Goal: Task Accomplishment & Management: Use online tool/utility

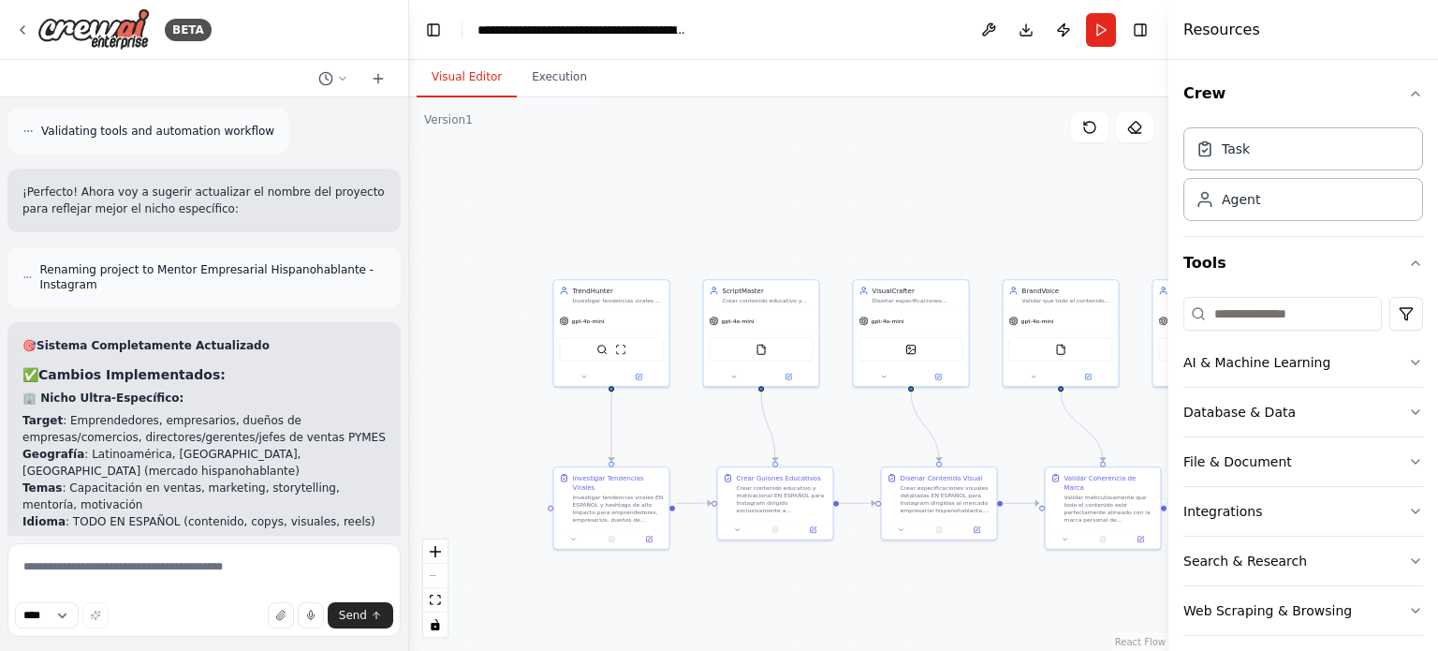
scroll to position [9692, 0]
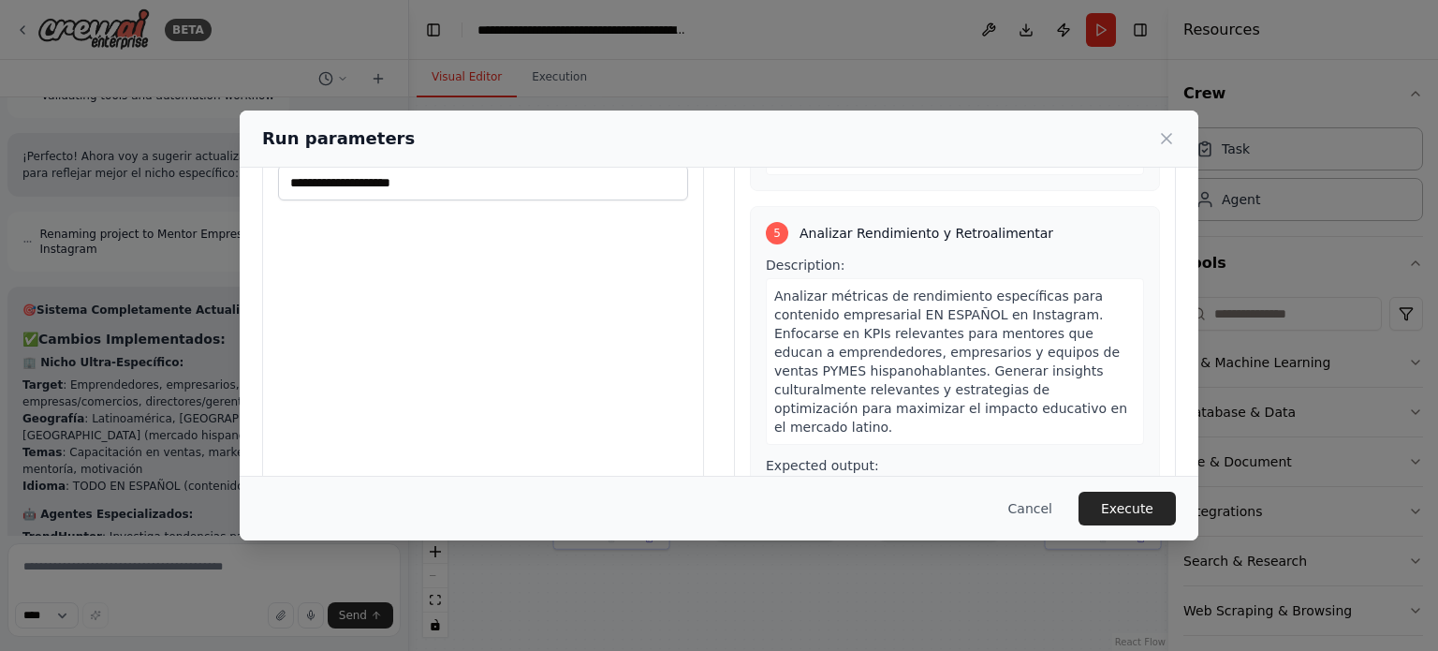
scroll to position [180, 0]
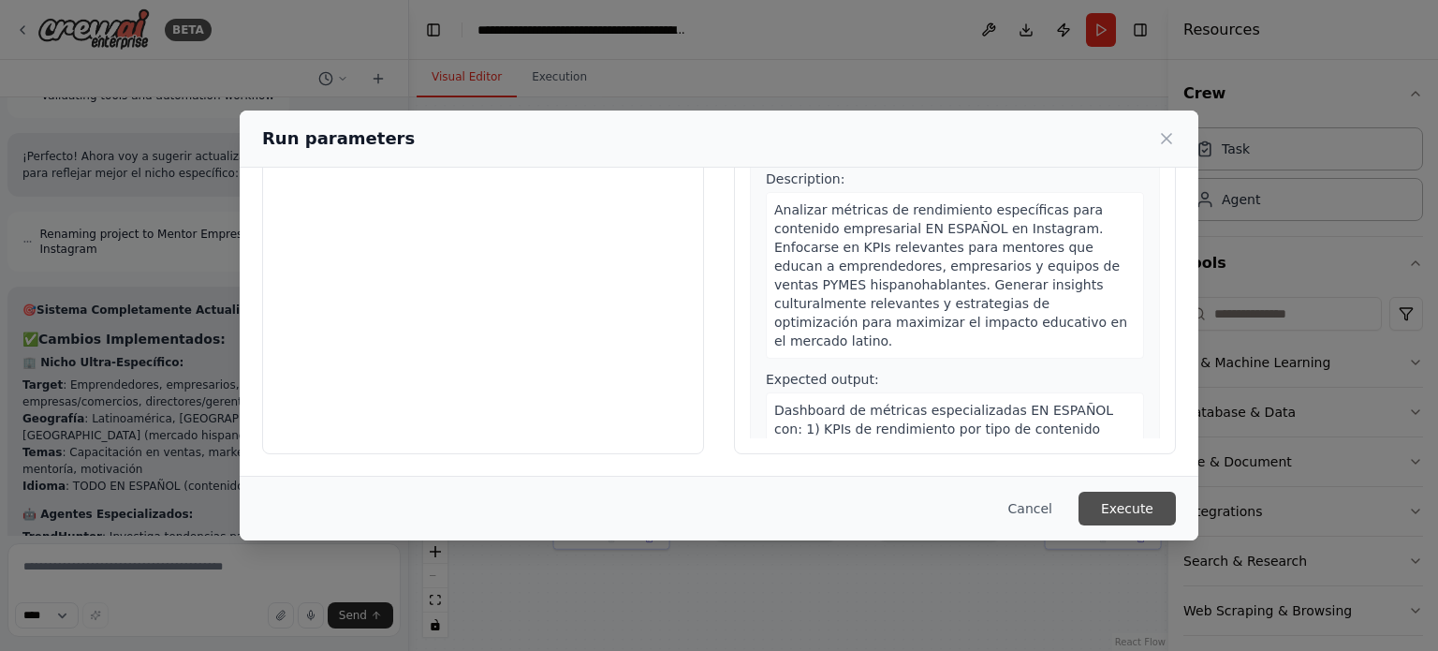
click at [1104, 506] on button "Execute" at bounding box center [1126, 508] width 97 height 34
click at [1135, 505] on button "Execute" at bounding box center [1126, 508] width 97 height 34
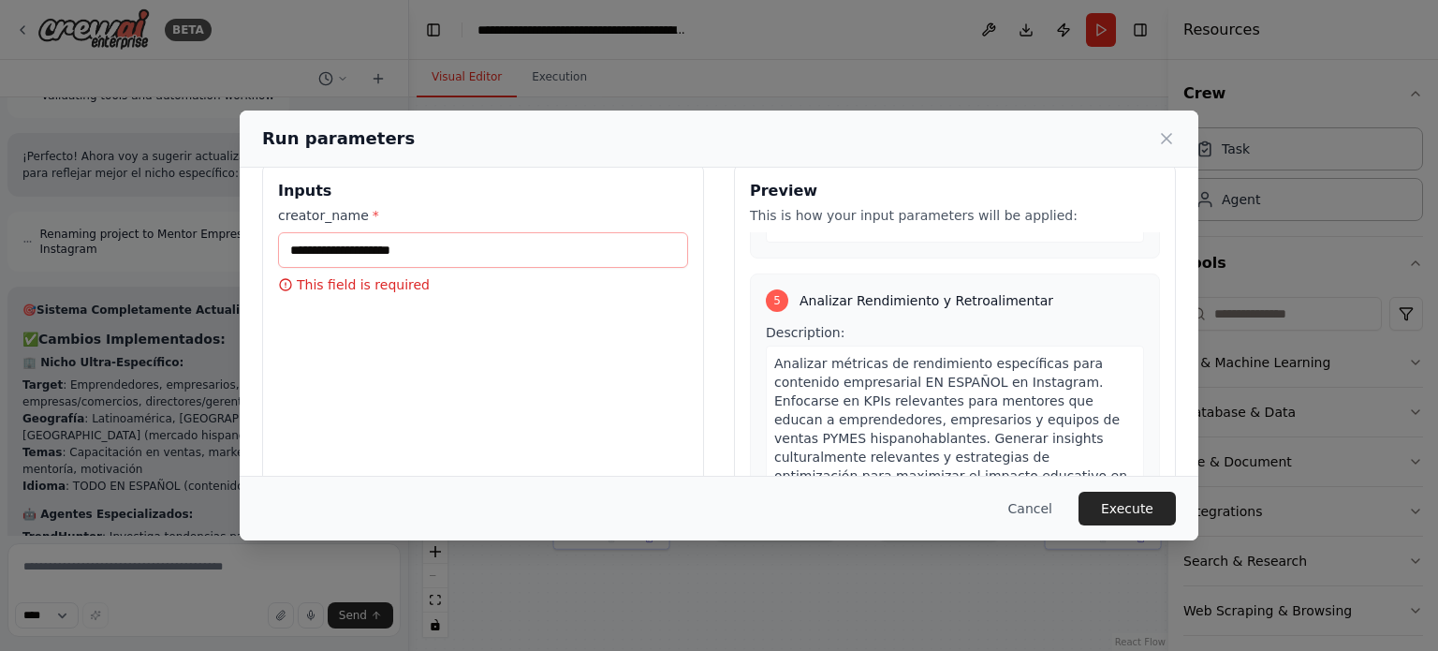
scroll to position [0, 0]
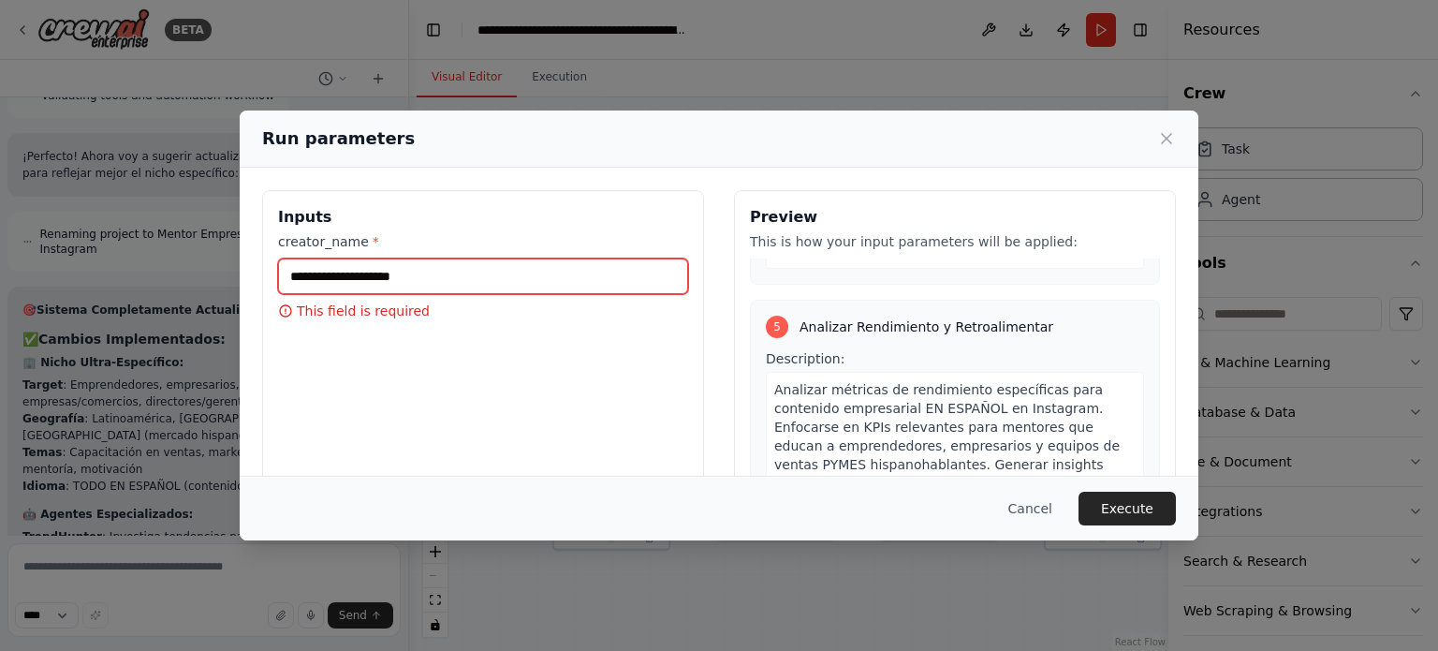
drag, startPoint x: 428, startPoint y: 272, endPoint x: 288, endPoint y: 277, distance: 139.6
click at [288, 277] on input "creator_name *" at bounding box center [483, 276] width 410 height 36
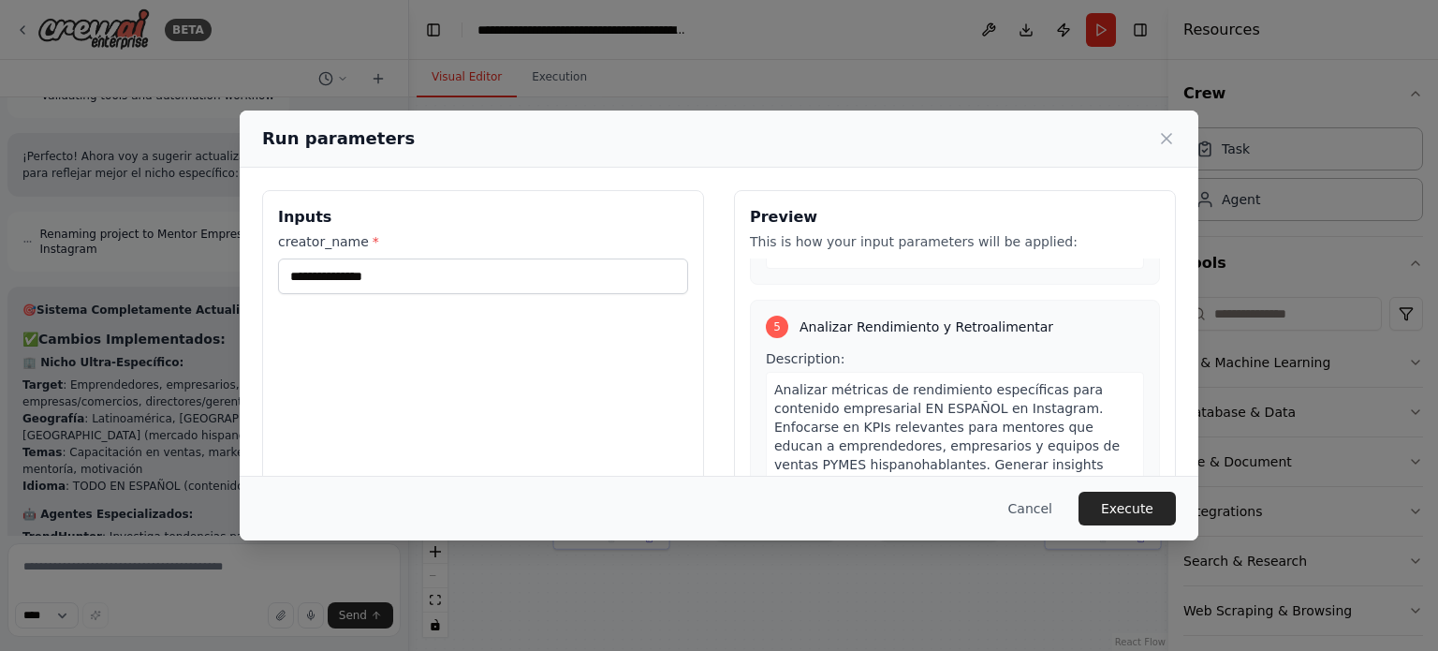
click at [551, 199] on div "**********" at bounding box center [483, 412] width 442 height 444
click at [492, 256] on div "**********" at bounding box center [483, 263] width 410 height 62
click at [496, 267] on input "**********" at bounding box center [483, 276] width 410 height 36
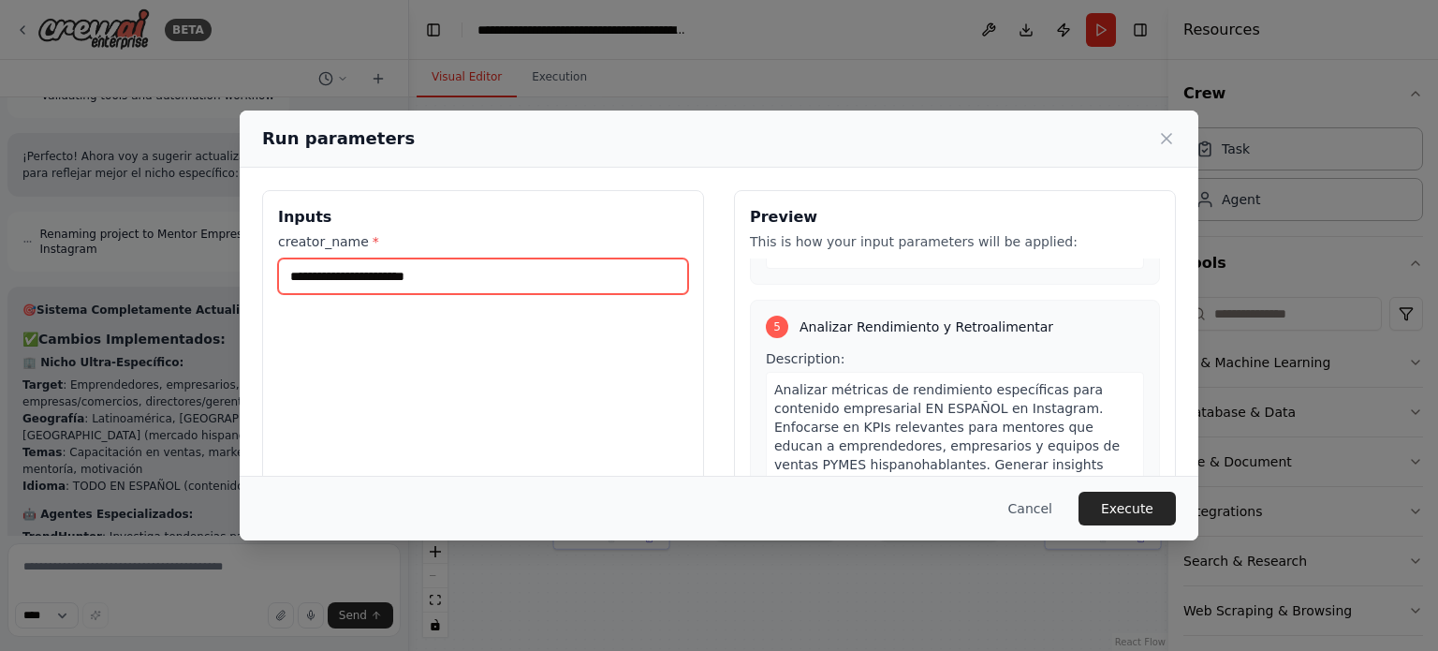
scroll to position [1988, 0]
type input "**********"
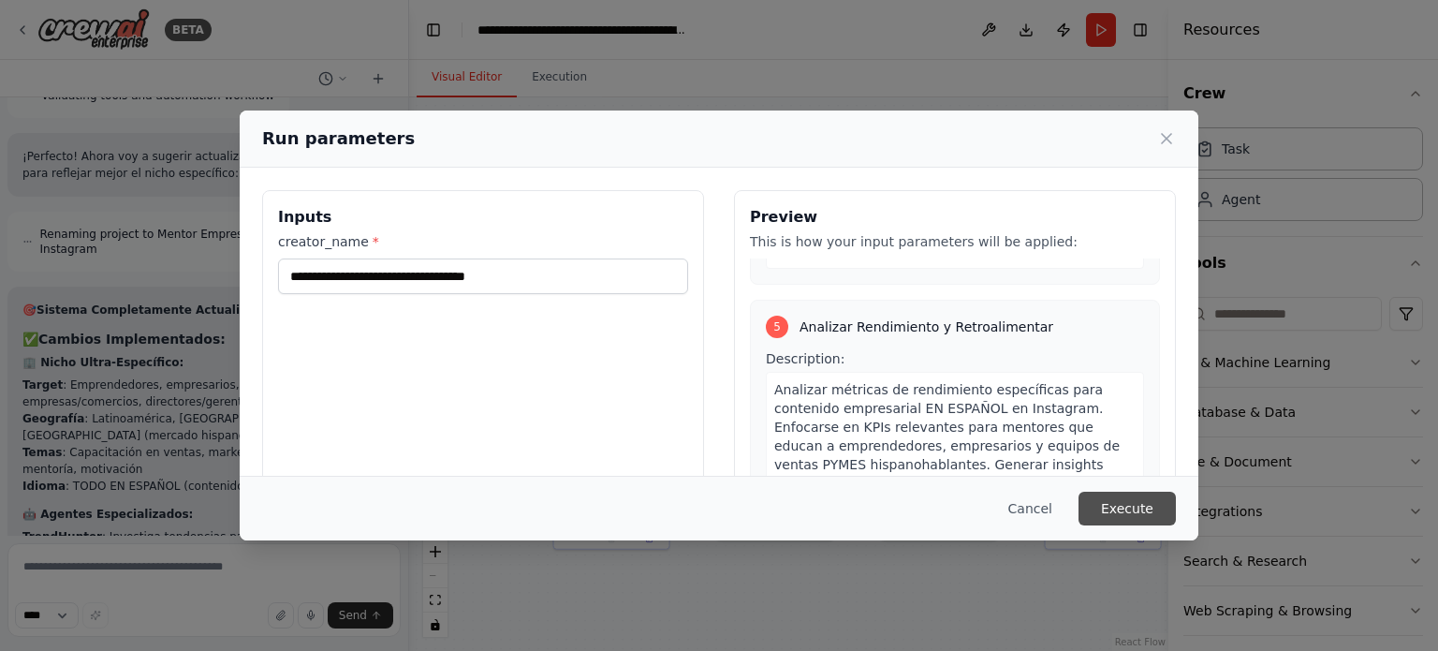
click at [1131, 520] on button "Execute" at bounding box center [1126, 508] width 97 height 34
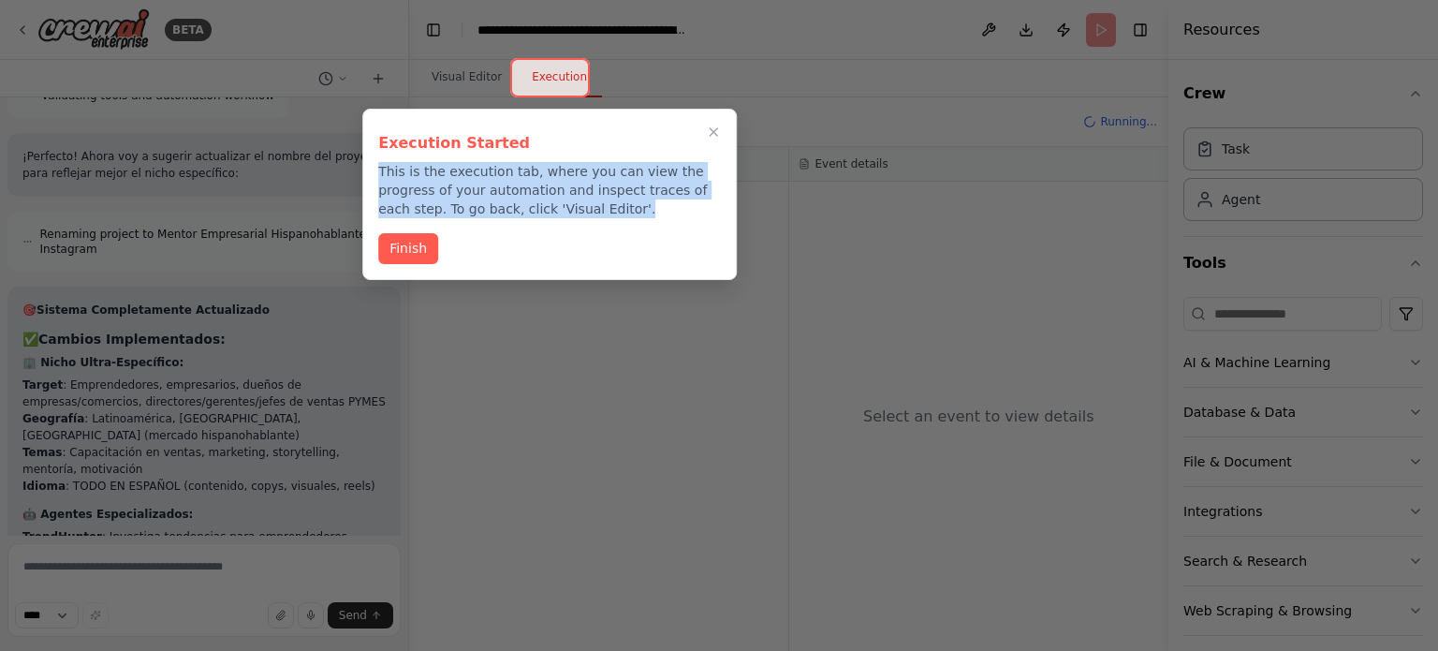
drag, startPoint x: 379, startPoint y: 171, endPoint x: 684, endPoint y: 209, distance: 307.4
click at [684, 209] on p "This is the execution tab, where you can view the progress of your automation a…" at bounding box center [549, 190] width 343 height 56
copy p "This is the execution tab, where you can view the progress of your automation a…"
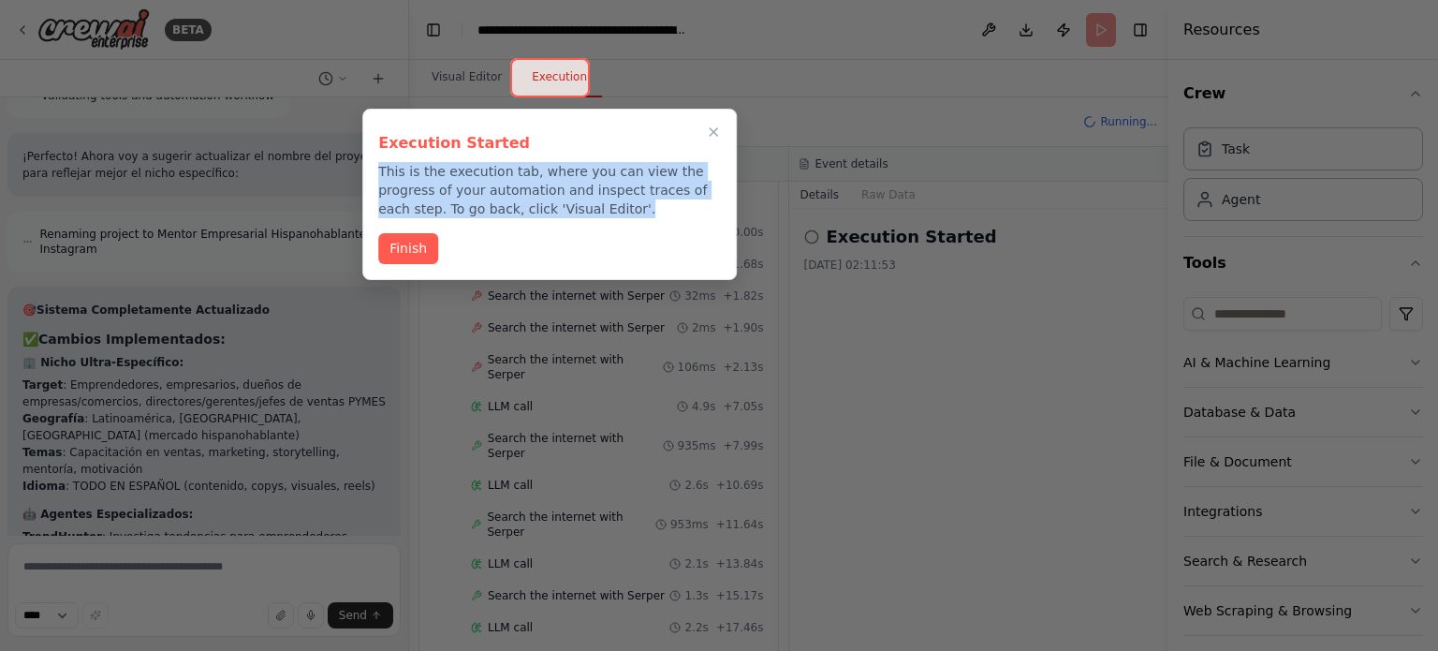
scroll to position [95, 0]
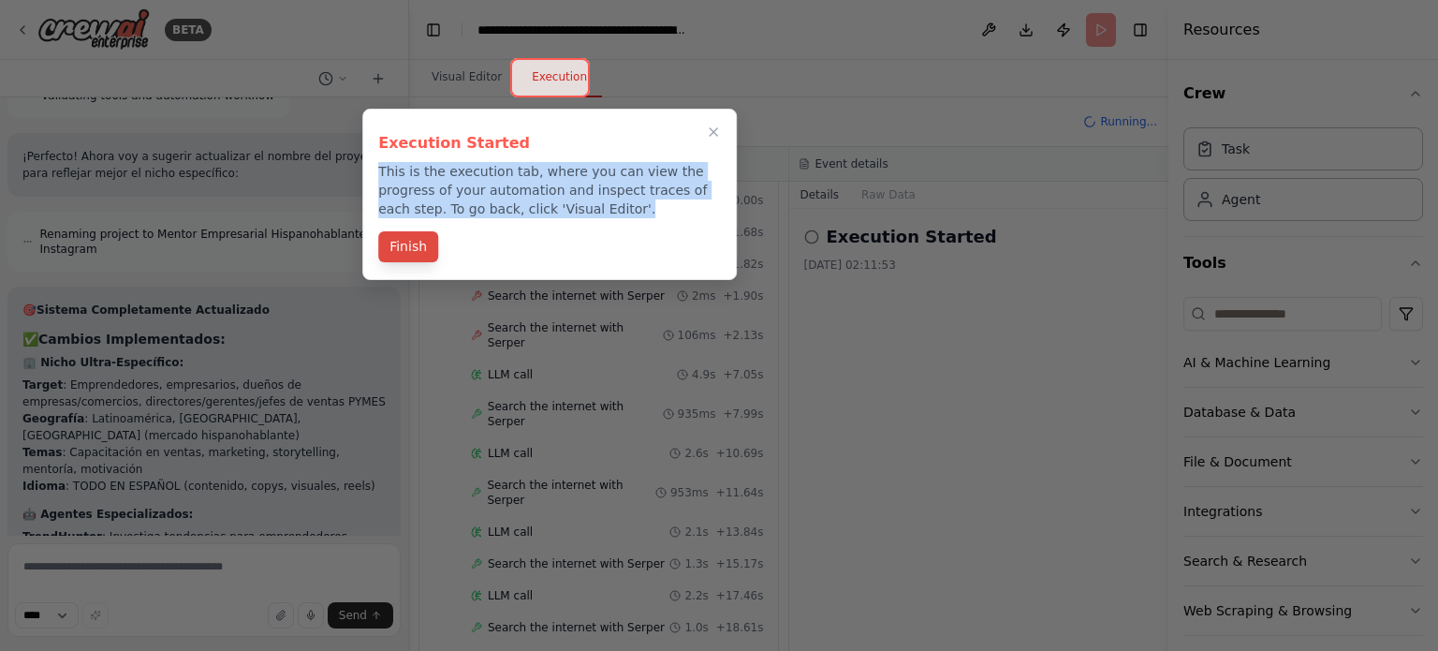
click at [420, 256] on button "Finish" at bounding box center [408, 246] width 60 height 31
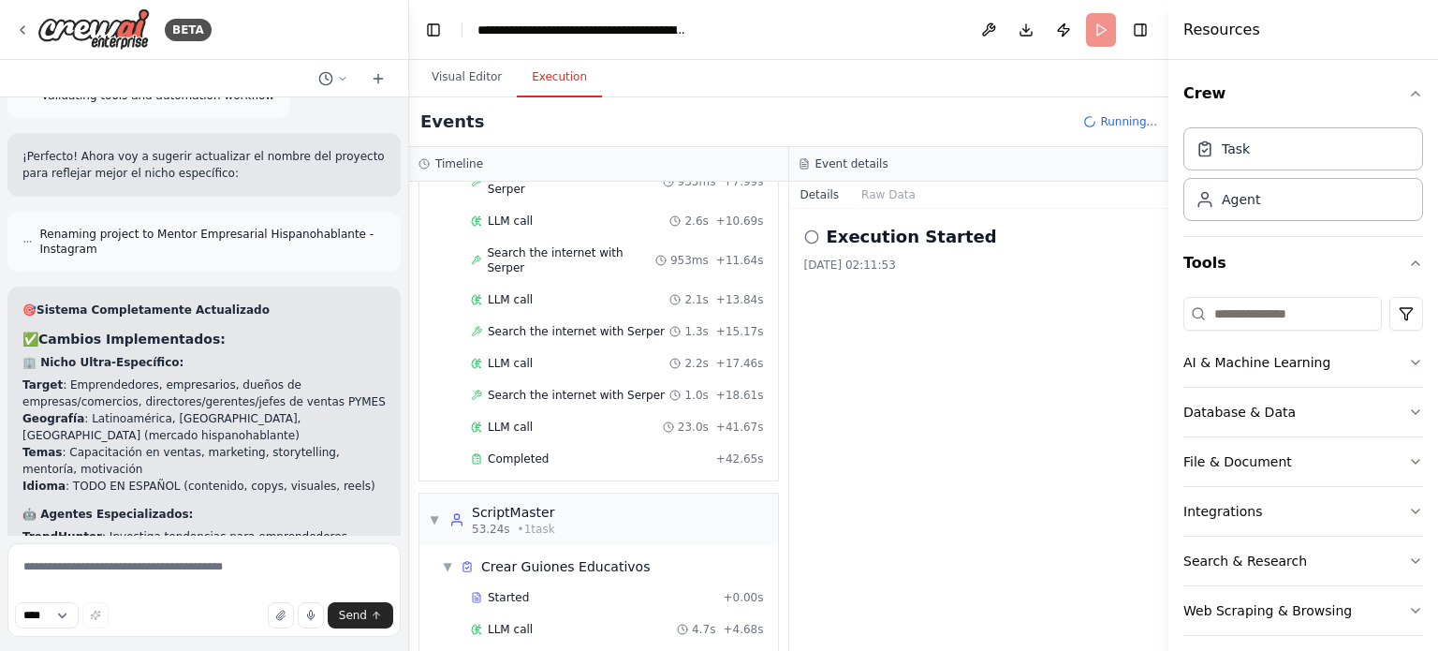
scroll to position [359, 0]
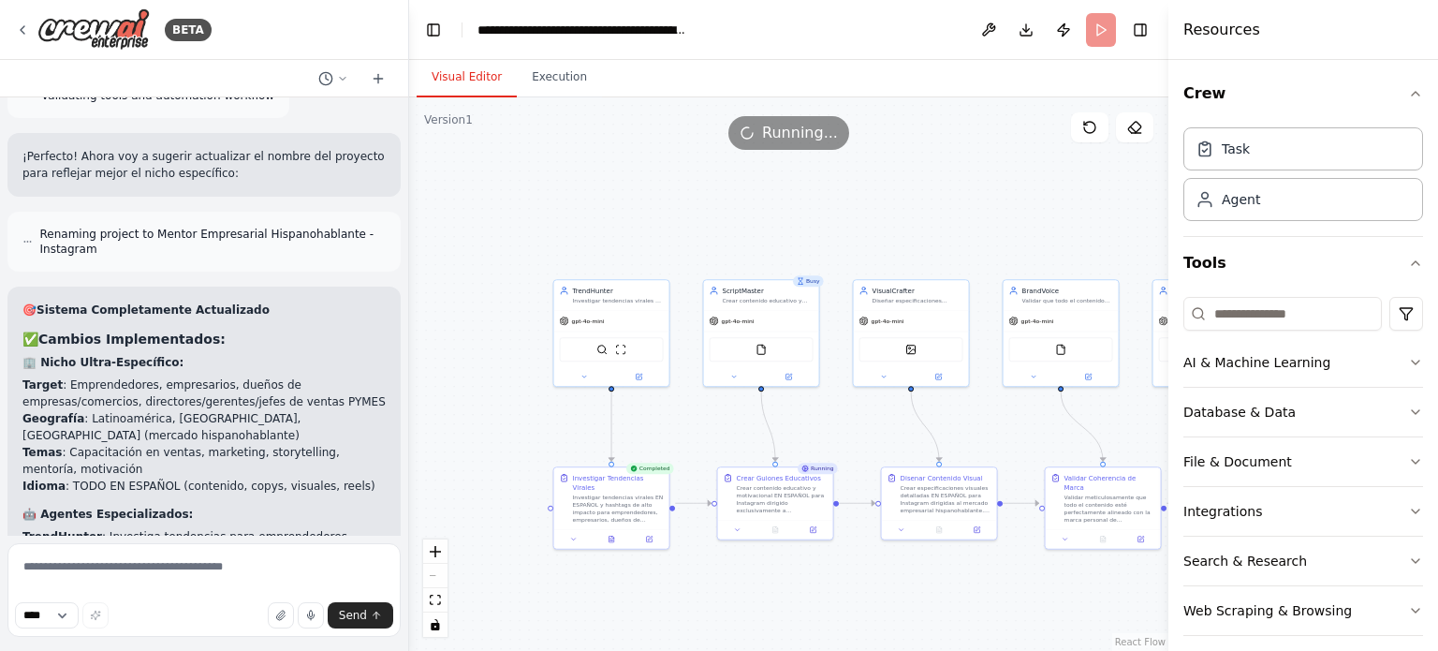
click at [479, 78] on button "Visual Editor" at bounding box center [467, 77] width 100 height 39
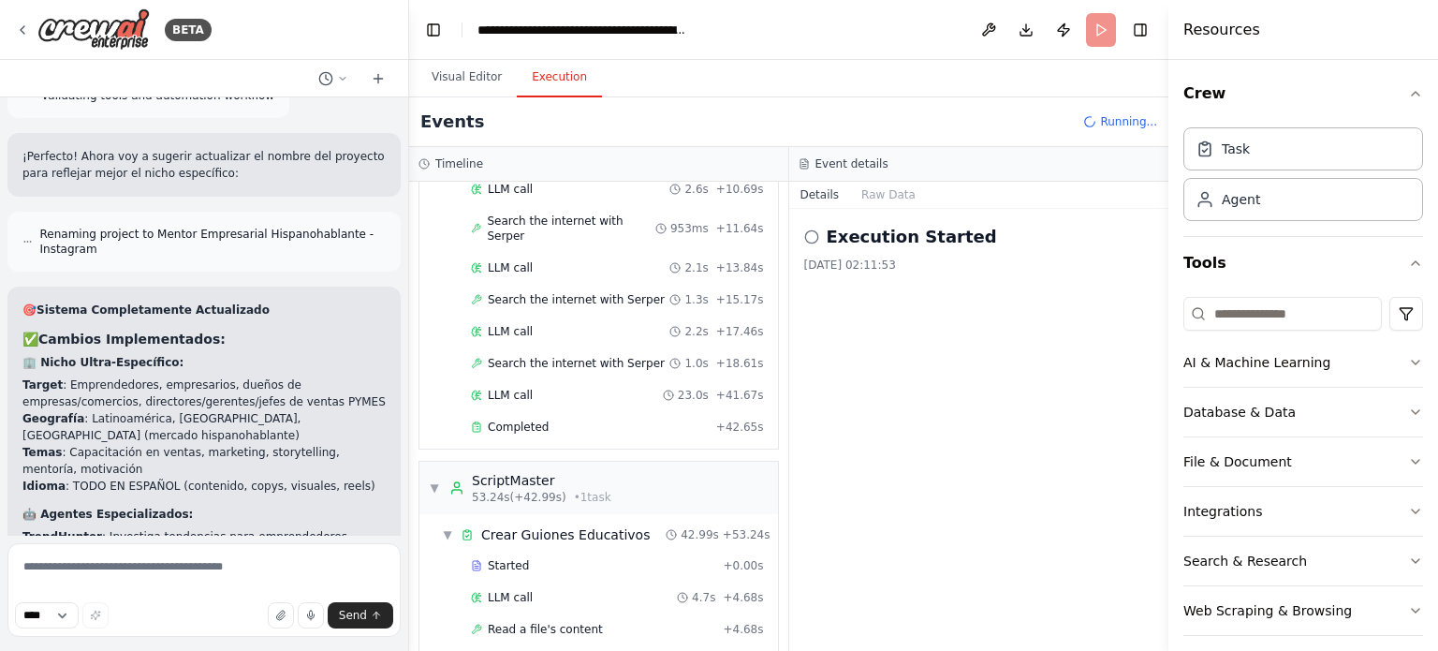
click at [558, 96] on button "Execution" at bounding box center [559, 77] width 85 height 39
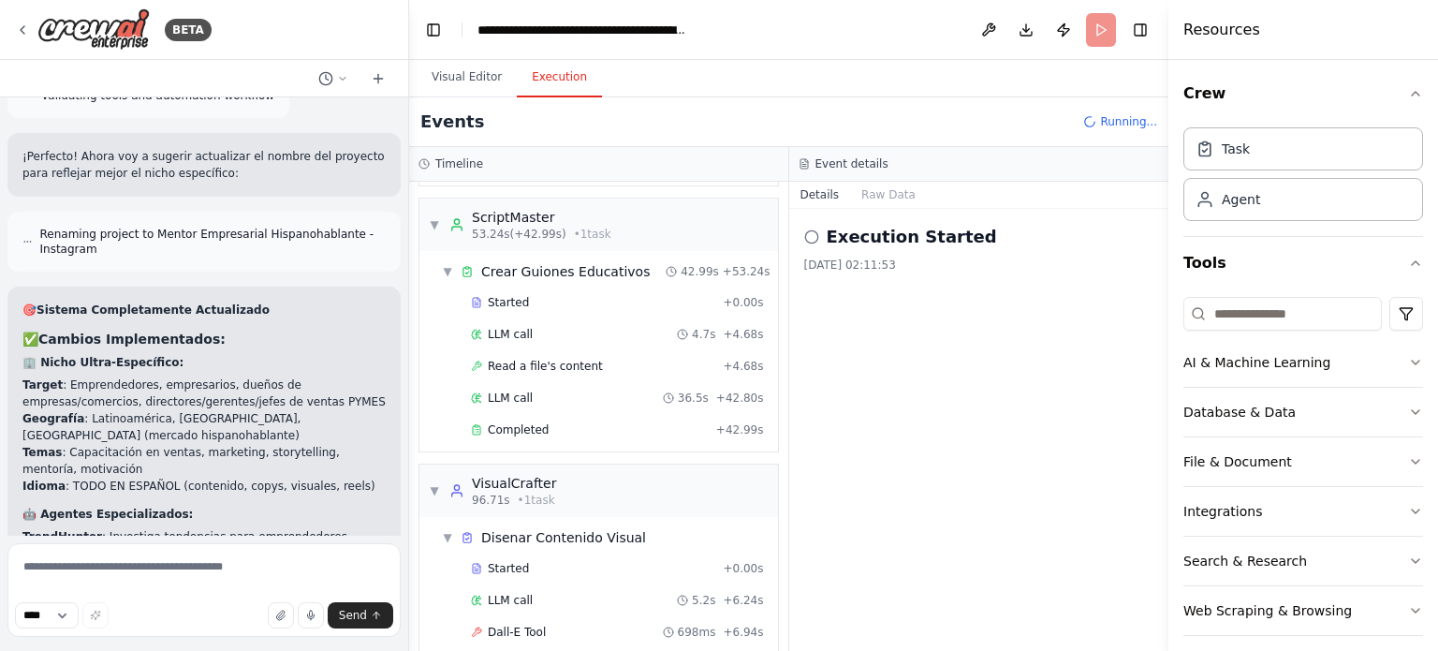
scroll to position [654, 0]
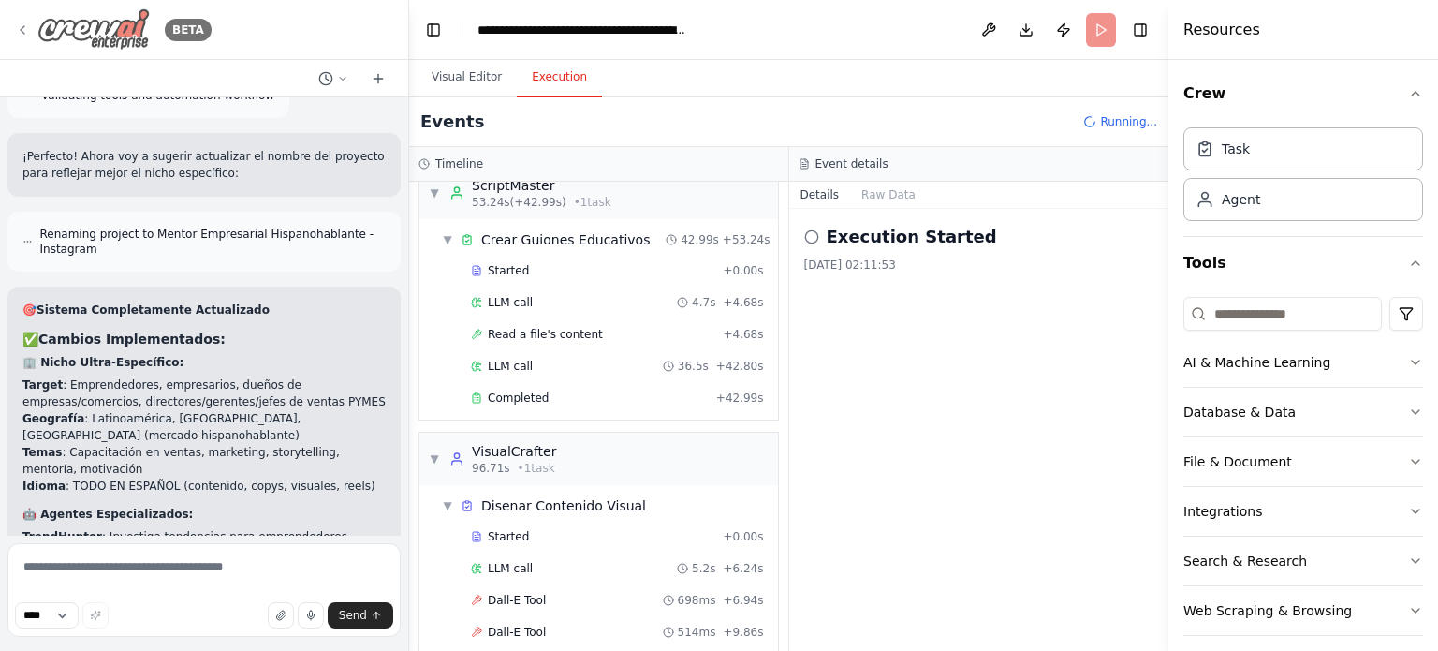
click at [19, 29] on icon at bounding box center [22, 29] width 15 height 15
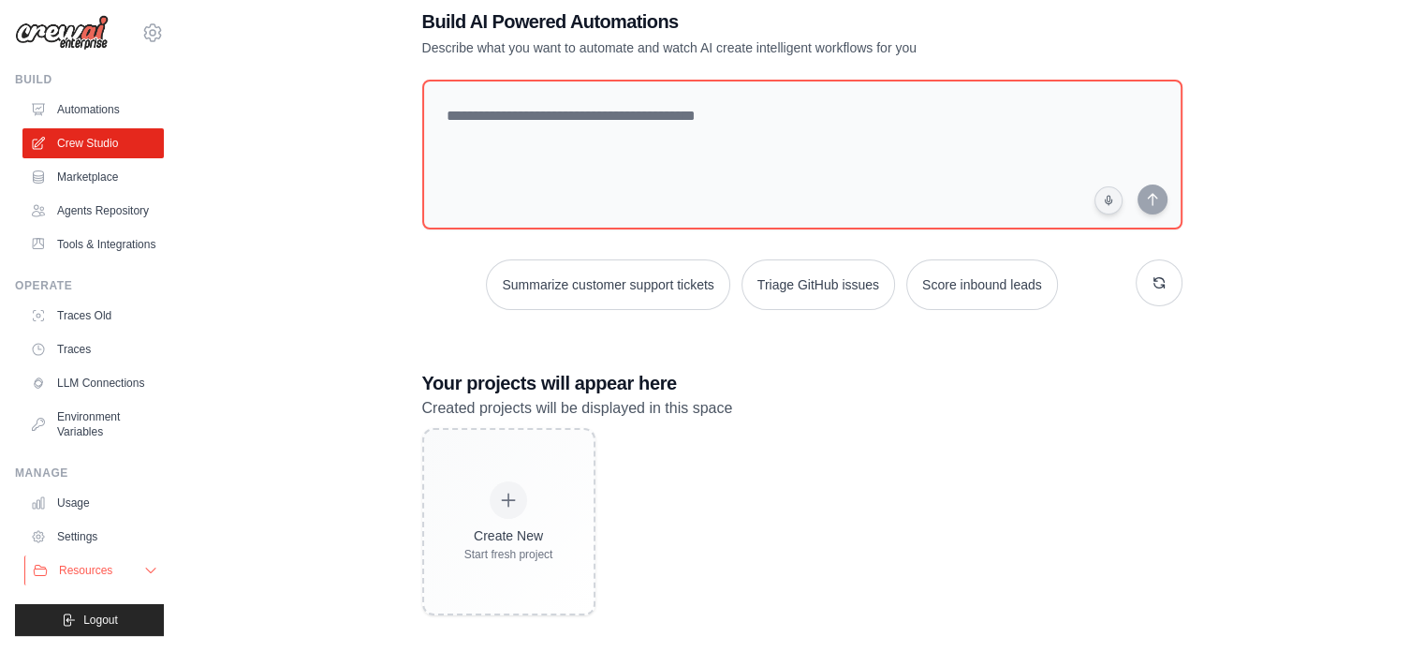
scroll to position [52, 0]
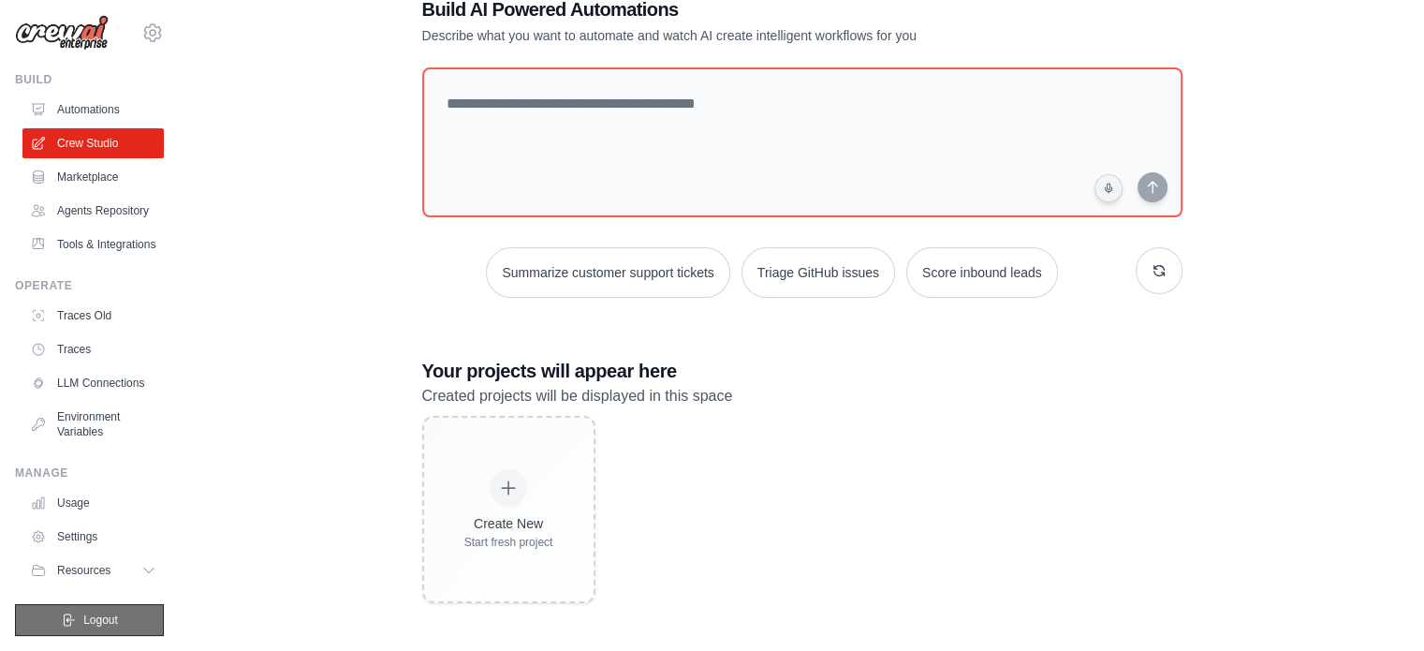
click at [94, 620] on span "Logout" at bounding box center [100, 619] width 35 height 15
